Goal: Task Accomplishment & Management: Use online tool/utility

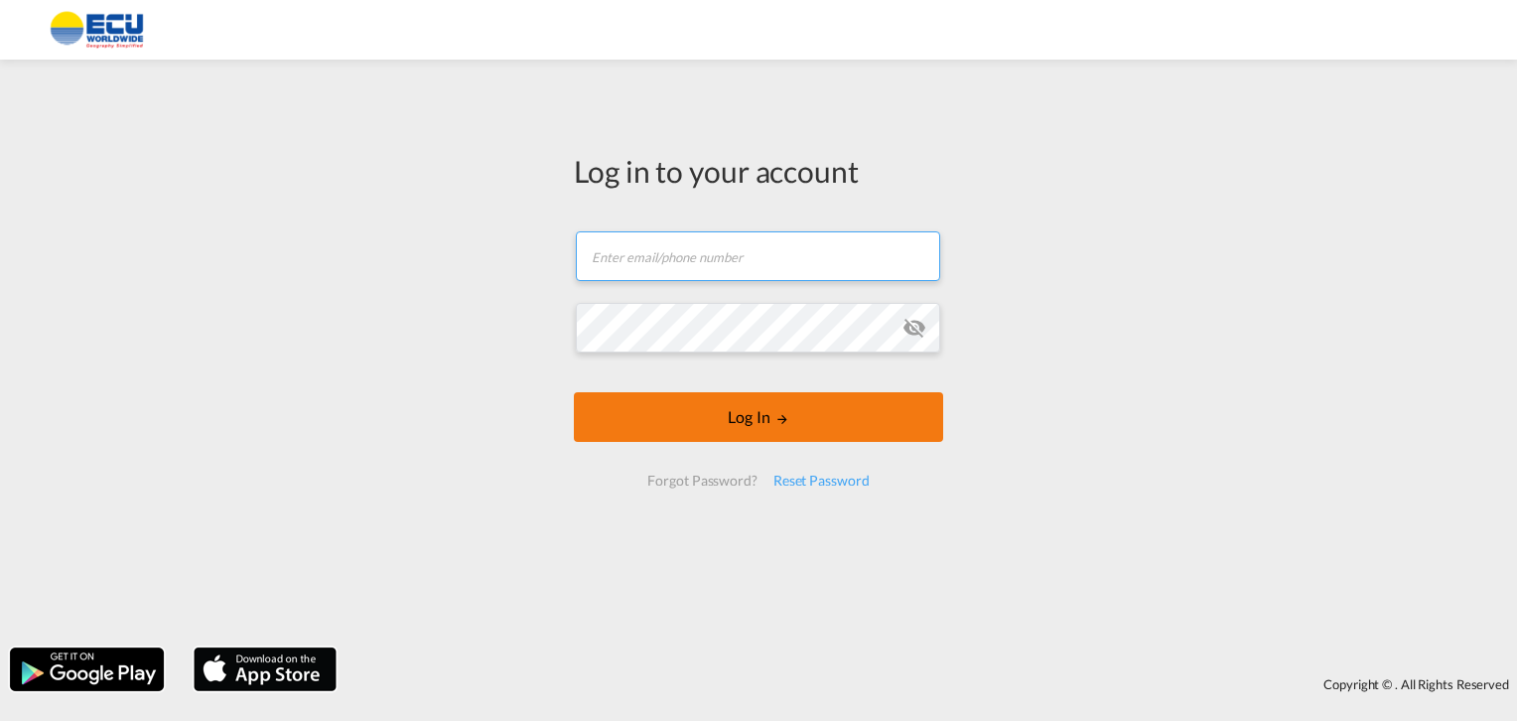
type input "[EMAIL_ADDRESS][DOMAIN_NAME]"
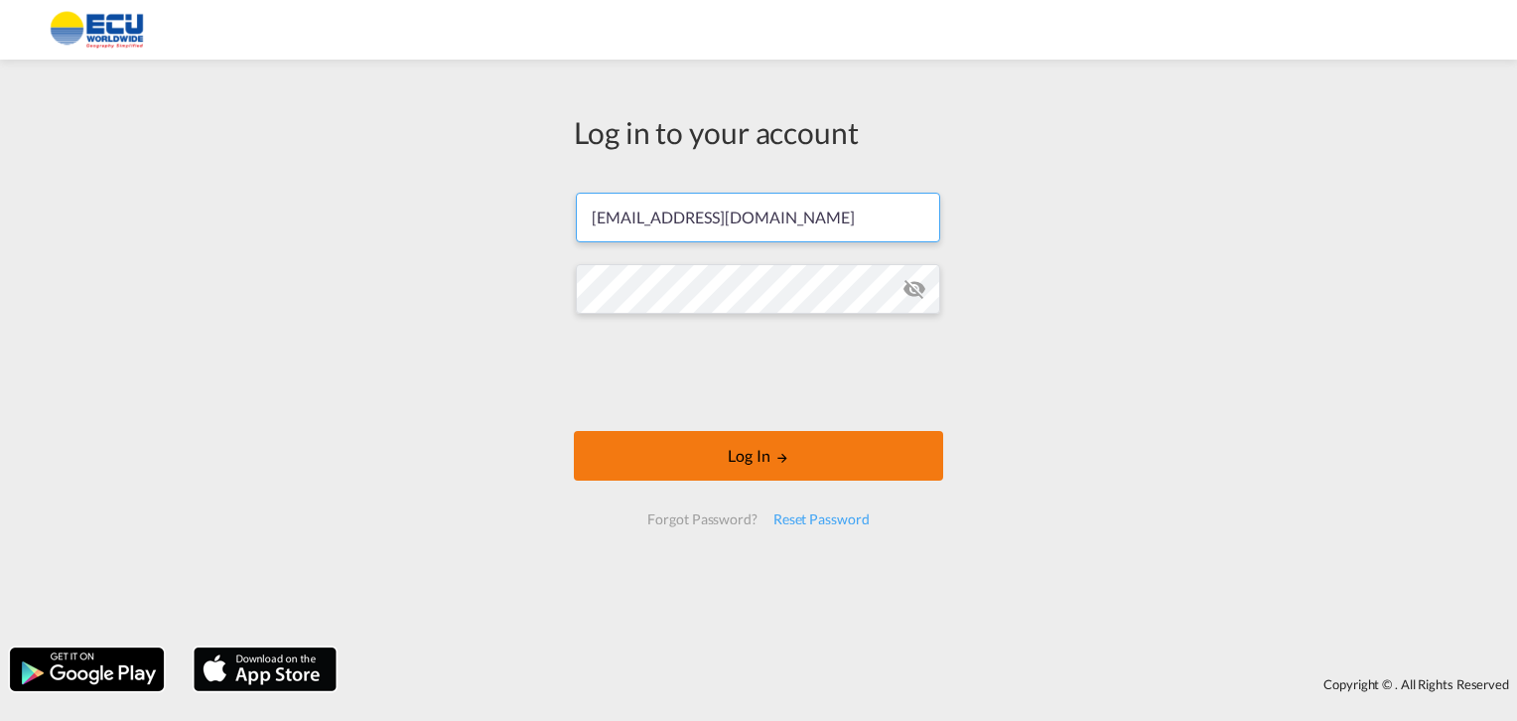
click at [719, 419] on form "[EMAIL_ADDRESS][DOMAIN_NAME] Password field is required Log In Forgot Password?…" at bounding box center [758, 359] width 369 height 372
click at [759, 462] on button "Log In" at bounding box center [758, 456] width 369 height 50
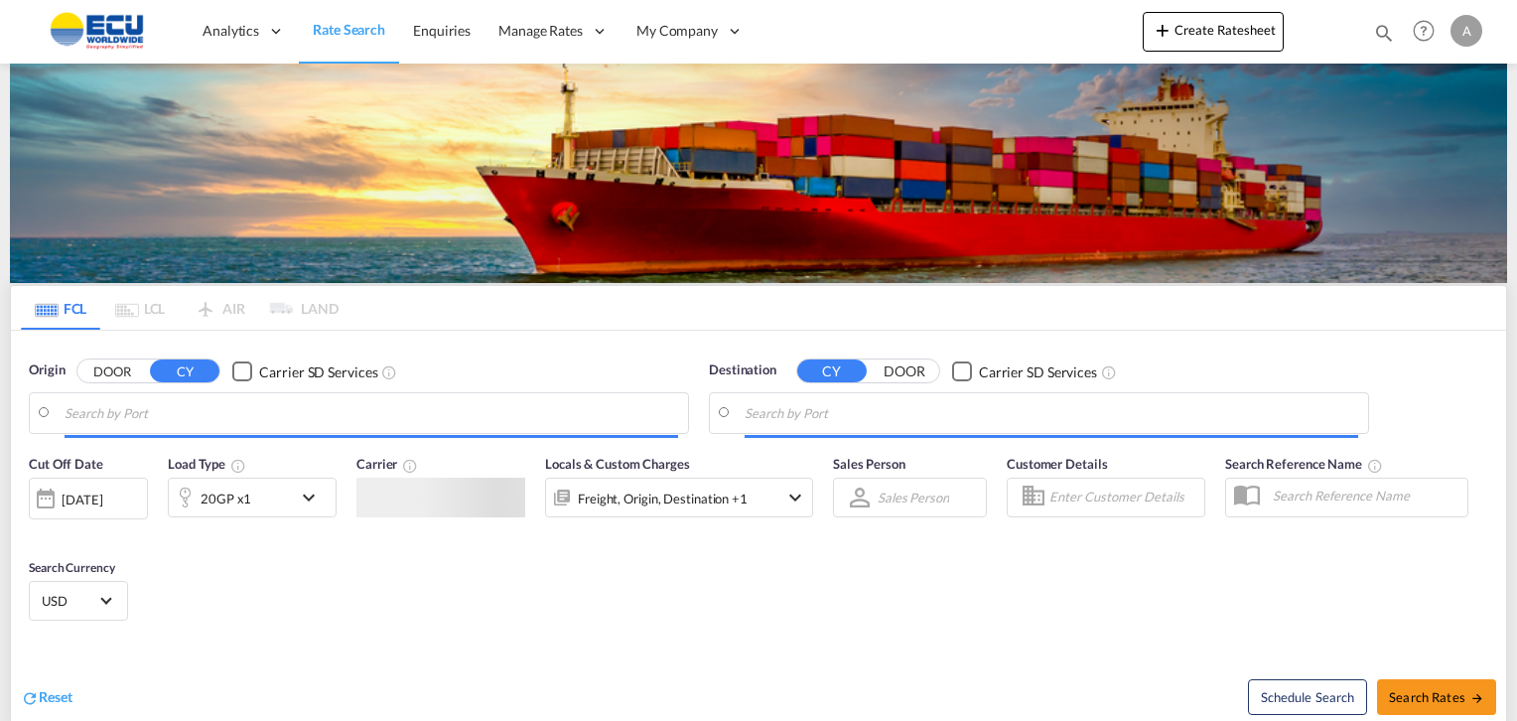
type input "[GEOGRAPHIC_DATA] ([GEOGRAPHIC_DATA]), [GEOGRAPHIC_DATA]"
type input "[GEOGRAPHIC_DATA], CIABJ"
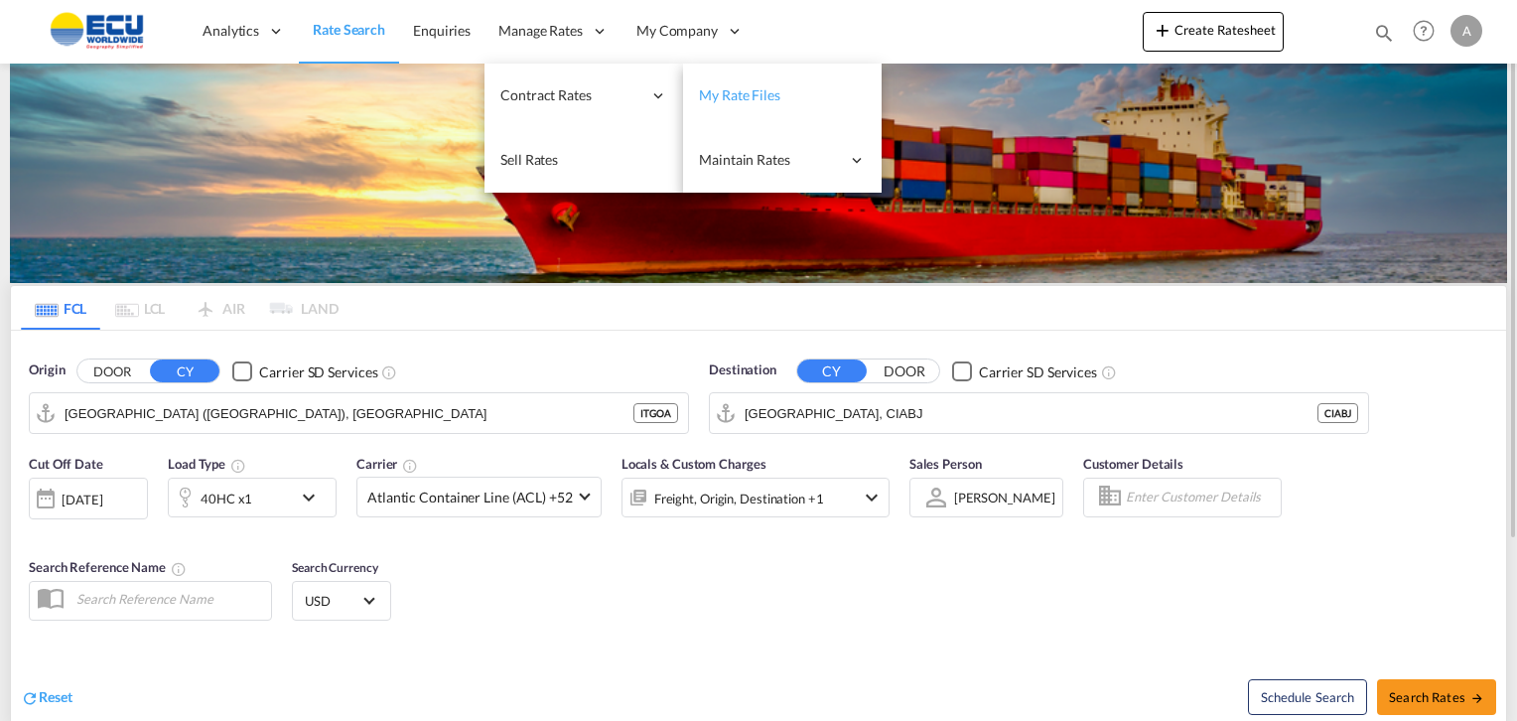
click at [760, 92] on span "My Rate Files" at bounding box center [739, 94] width 81 height 17
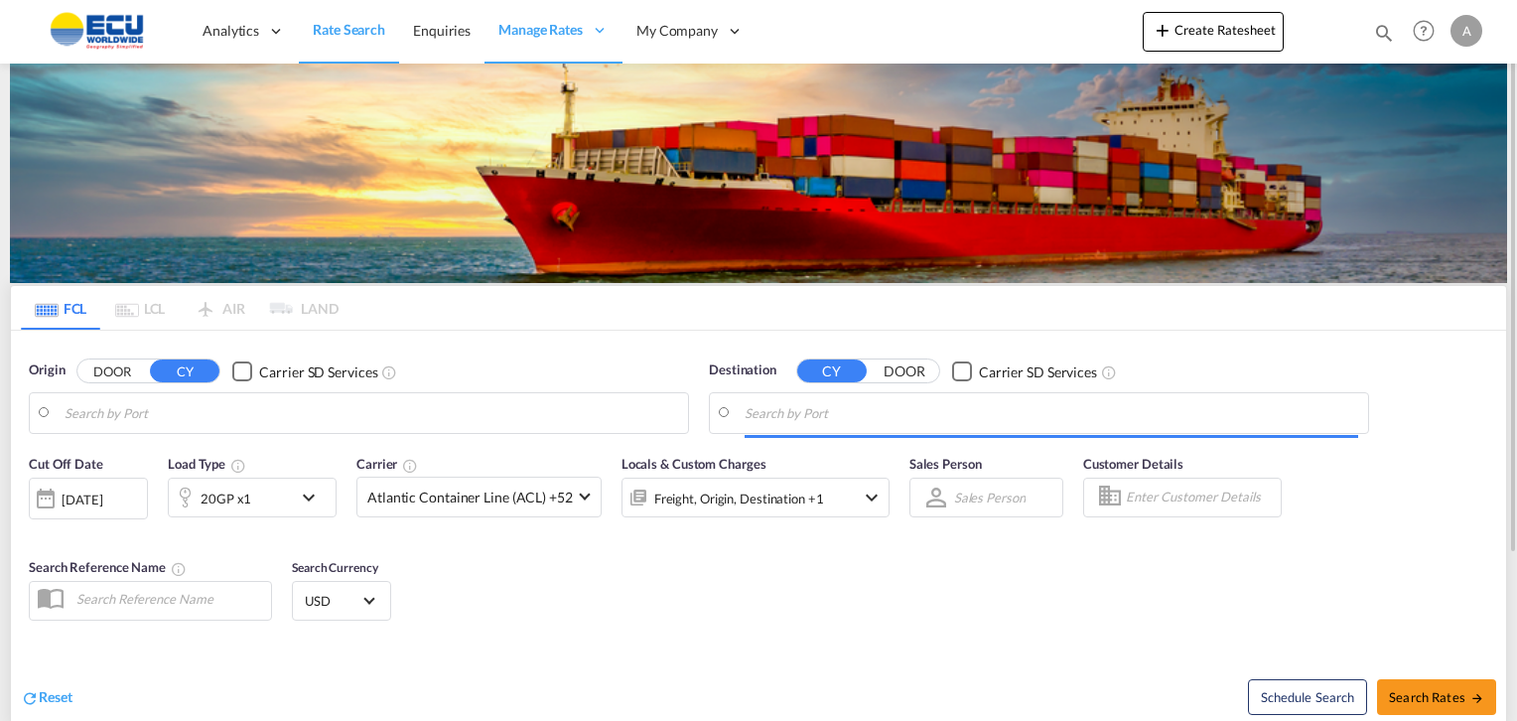
type input "[GEOGRAPHIC_DATA] ([GEOGRAPHIC_DATA]), [GEOGRAPHIC_DATA]"
type input "[GEOGRAPHIC_DATA], CIABJ"
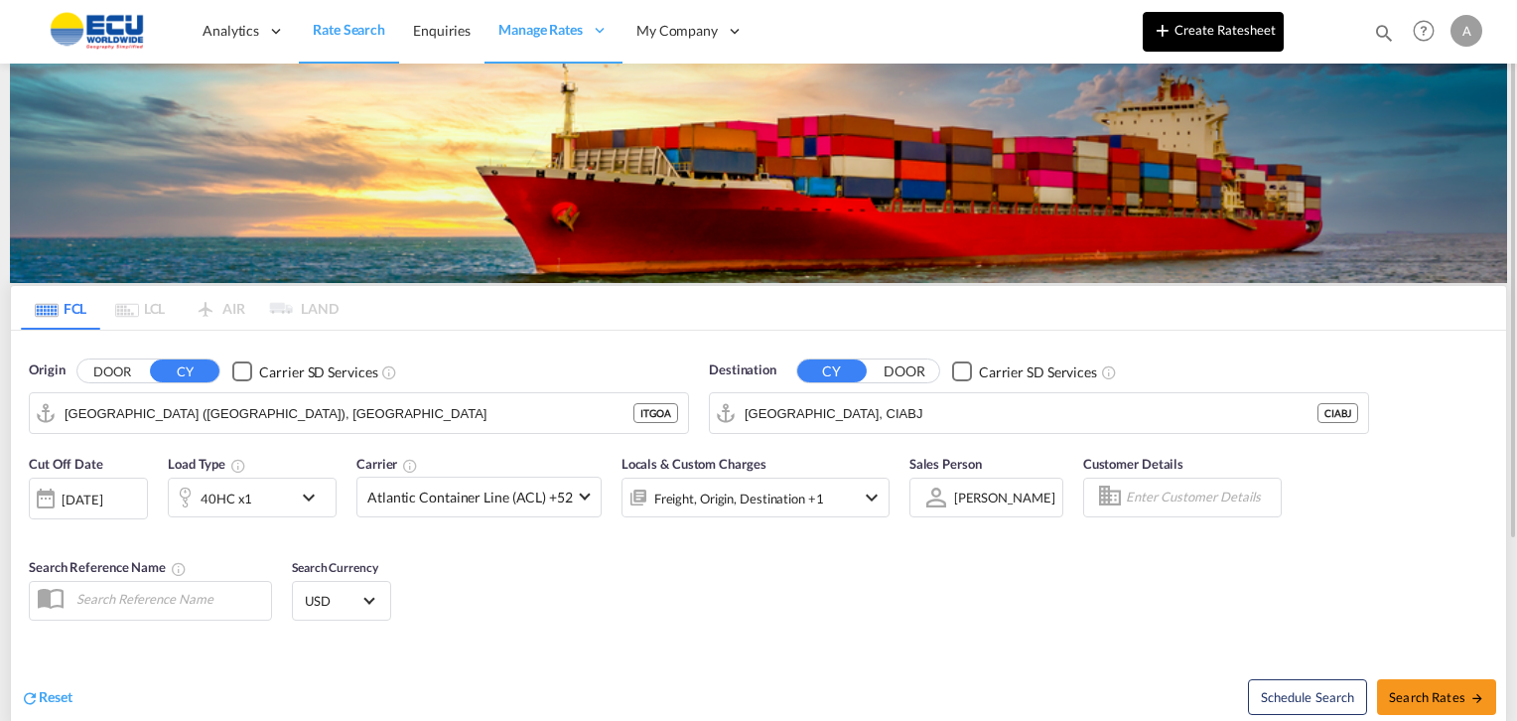
click at [1189, 31] on button "Create Ratesheet" at bounding box center [1213, 32] width 141 height 40
